Goal: Navigation & Orientation: Find specific page/section

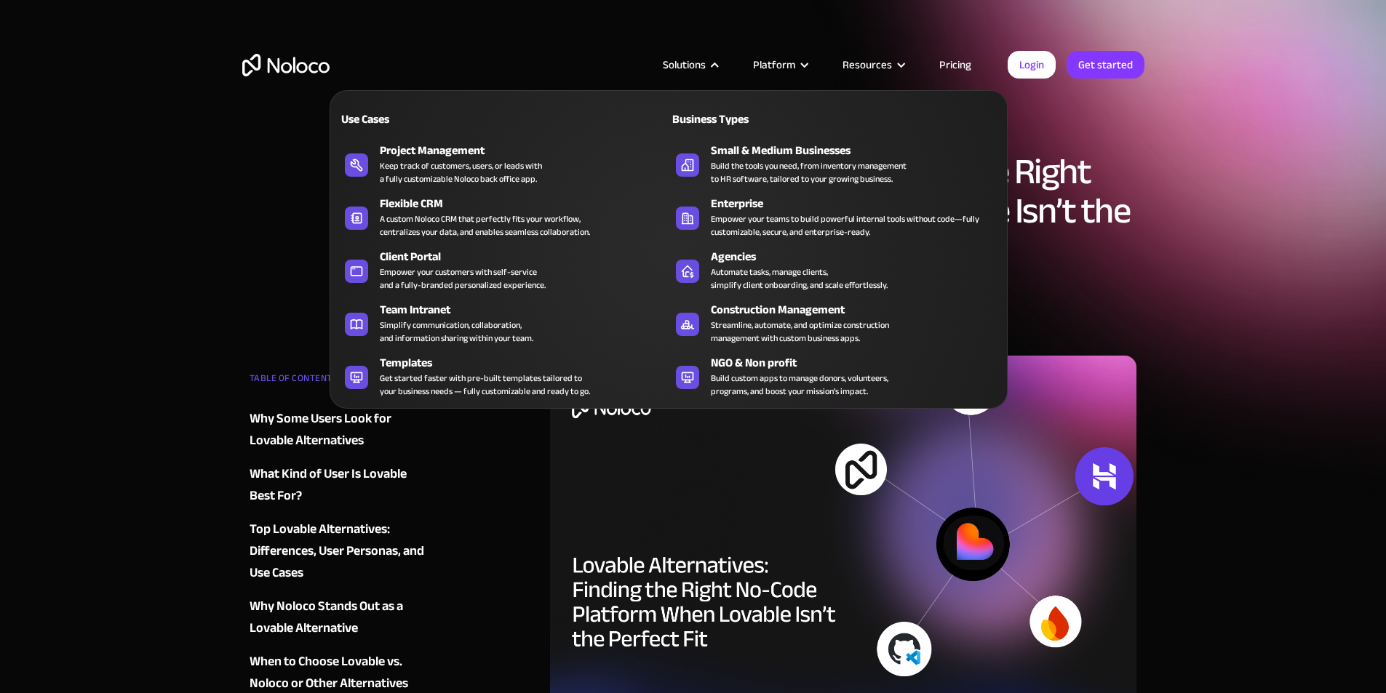
click at [666, 71] on nav "Use Cases Business Types Project Management Keep track of customers, users, or …" at bounding box center [669, 239] width 678 height 339
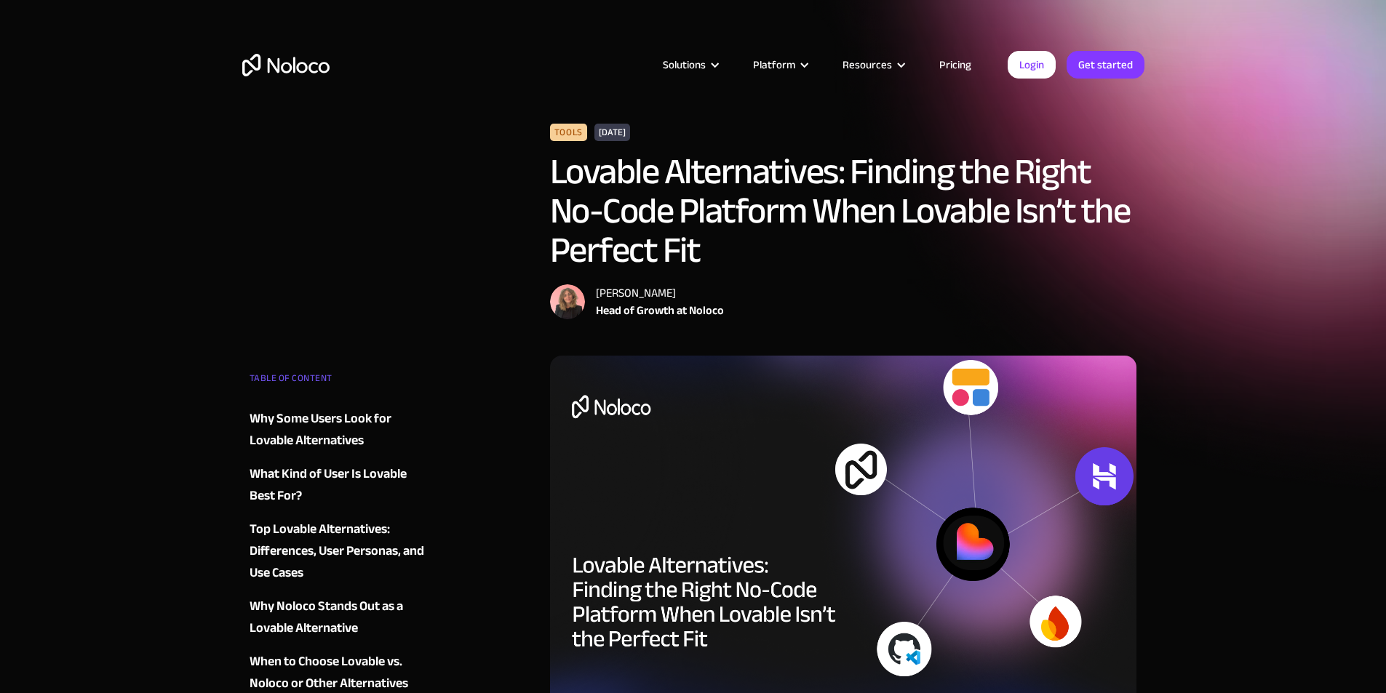
click at [306, 68] on img "home" at bounding box center [285, 65] width 87 height 23
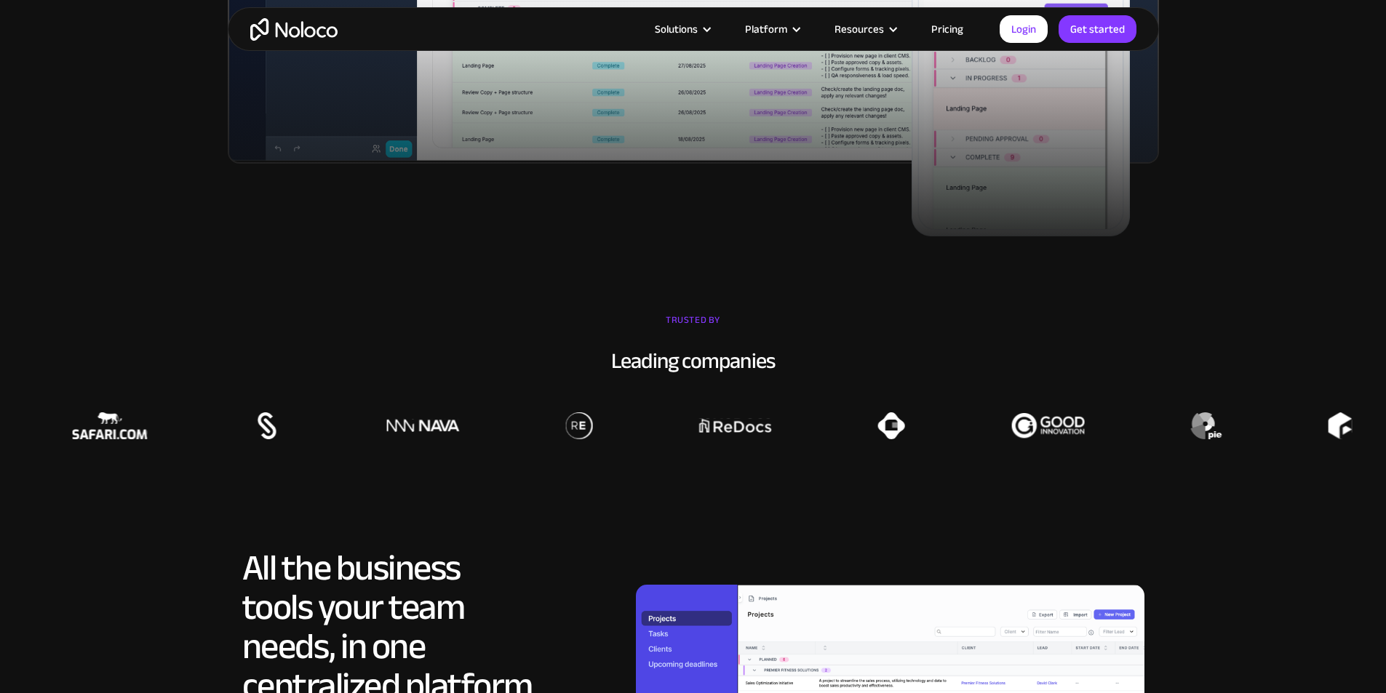
scroll to position [1091, 0]
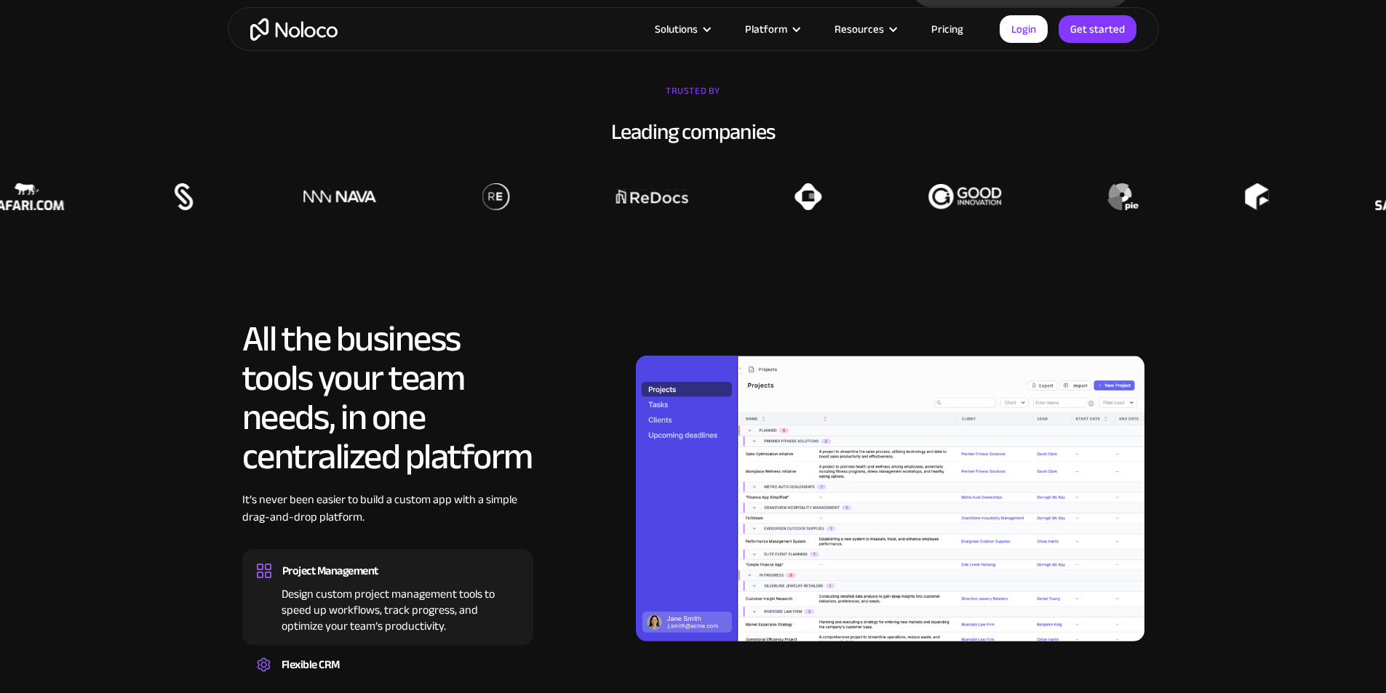
drag, startPoint x: 828, startPoint y: 231, endPoint x: 858, endPoint y: 220, distance: 31.5
click at [845, 210] on div at bounding box center [499, 196] width 1386 height 27
